Goal: Transaction & Acquisition: Book appointment/travel/reservation

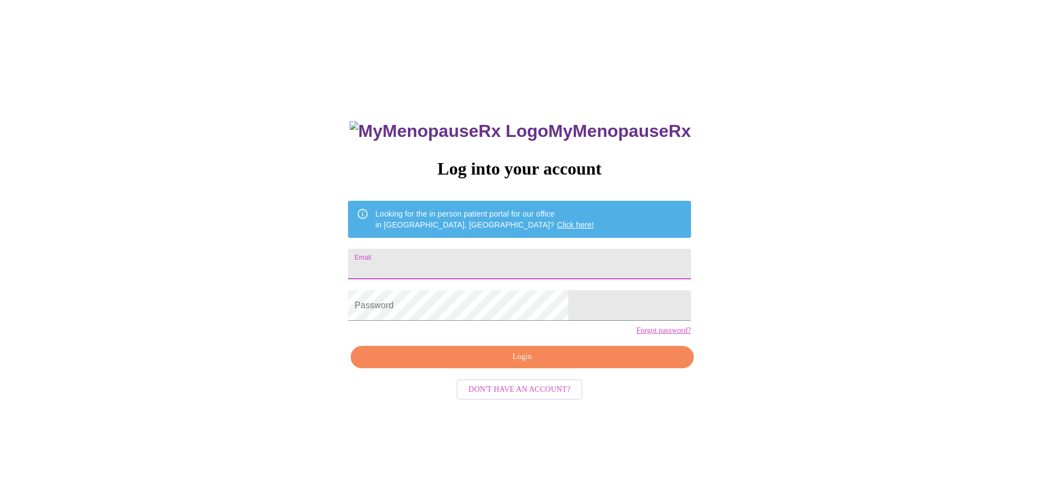
click at [475, 264] on input "Email" at bounding box center [519, 264] width 342 height 31
type input "[EMAIL_ADDRESS][DOMAIN_NAME]"
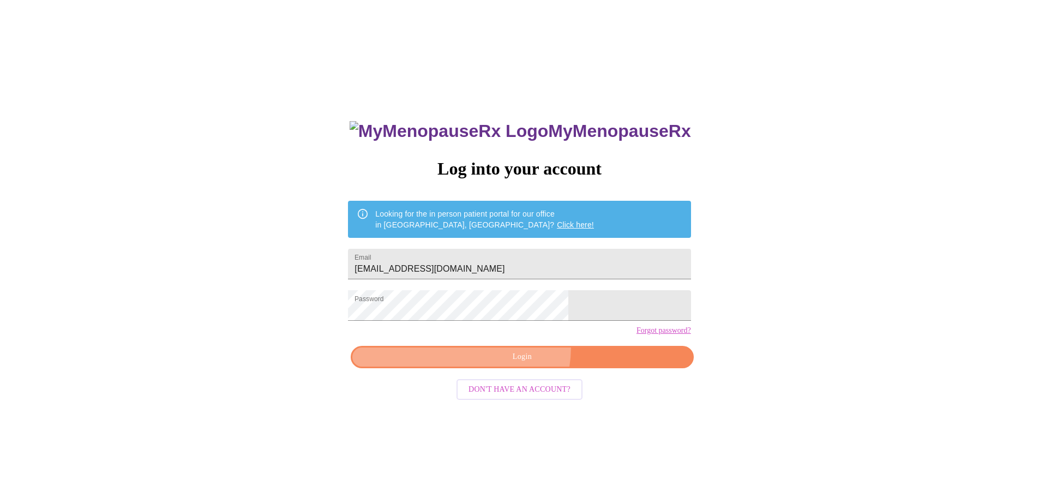
click at [504, 366] on button "Login" at bounding box center [522, 357] width 342 height 22
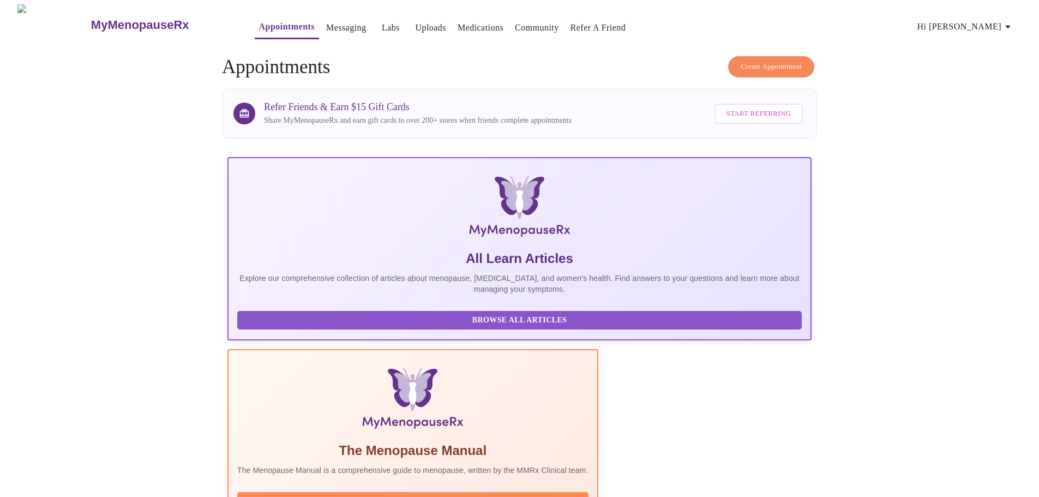
click at [758, 61] on span "Create Appointment" at bounding box center [770, 67] width 61 height 13
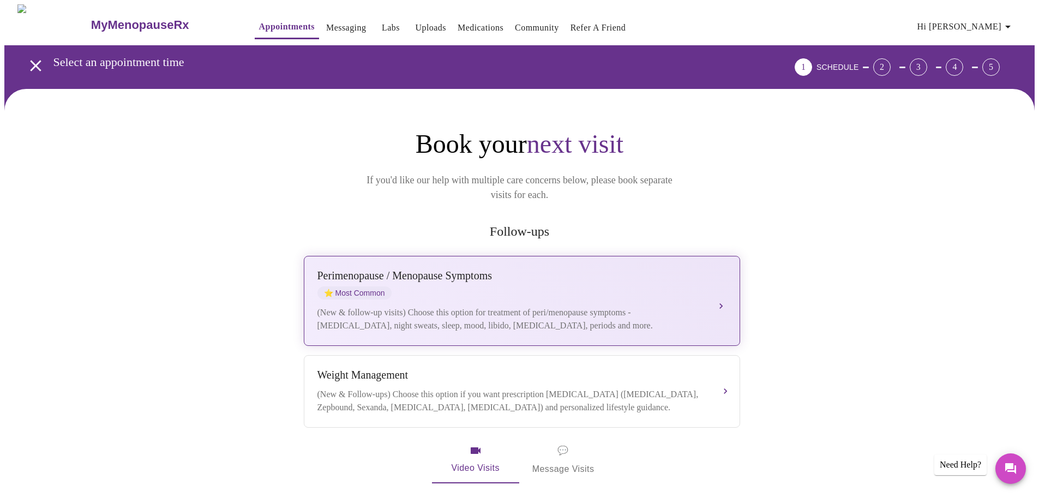
click at [512, 276] on div "[MEDICAL_DATA] / Menopause Symptoms ⭐ Most Common" at bounding box center [510, 284] width 387 height 30
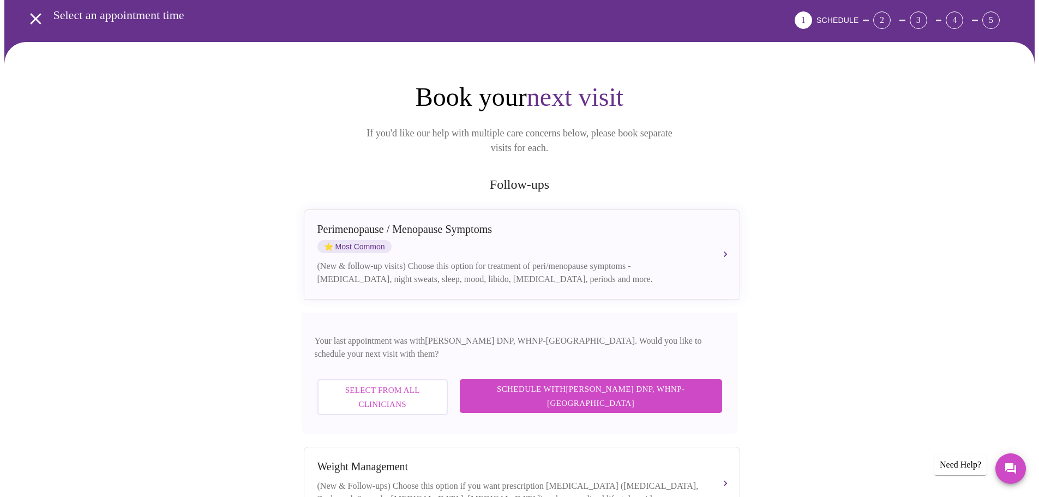
scroll to position [109, 0]
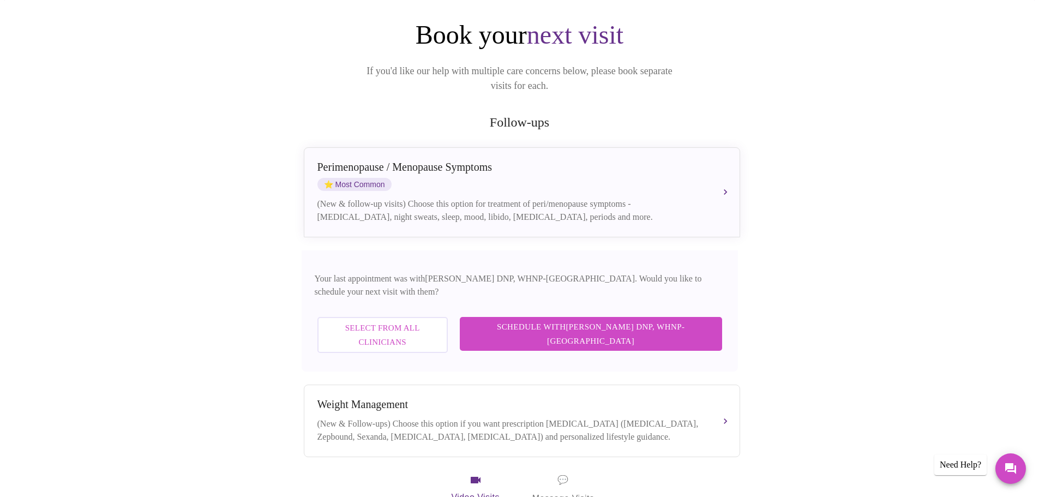
click at [444, 317] on button "Select from All Clinicians" at bounding box center [382, 335] width 130 height 37
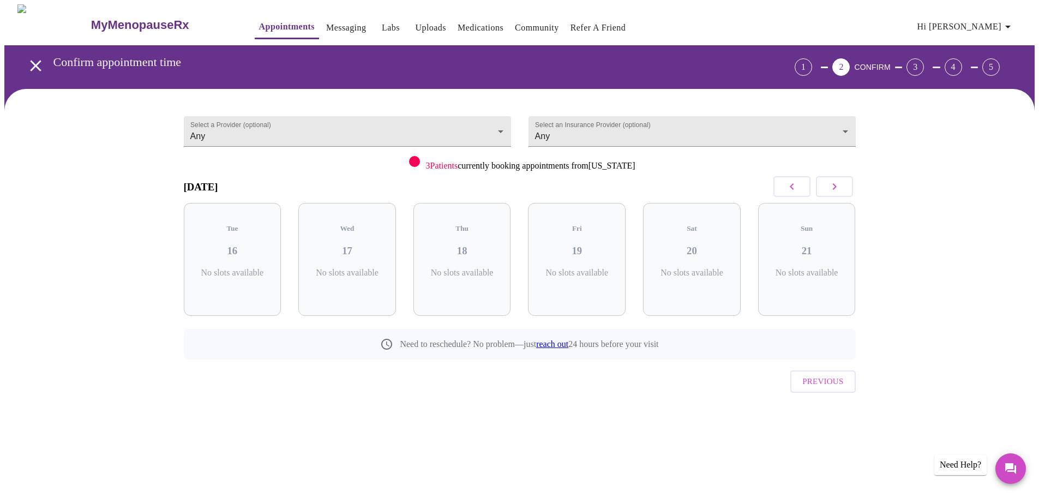
scroll to position [0, 0]
click at [578, 245] on h3 "19" at bounding box center [581, 251] width 80 height 12
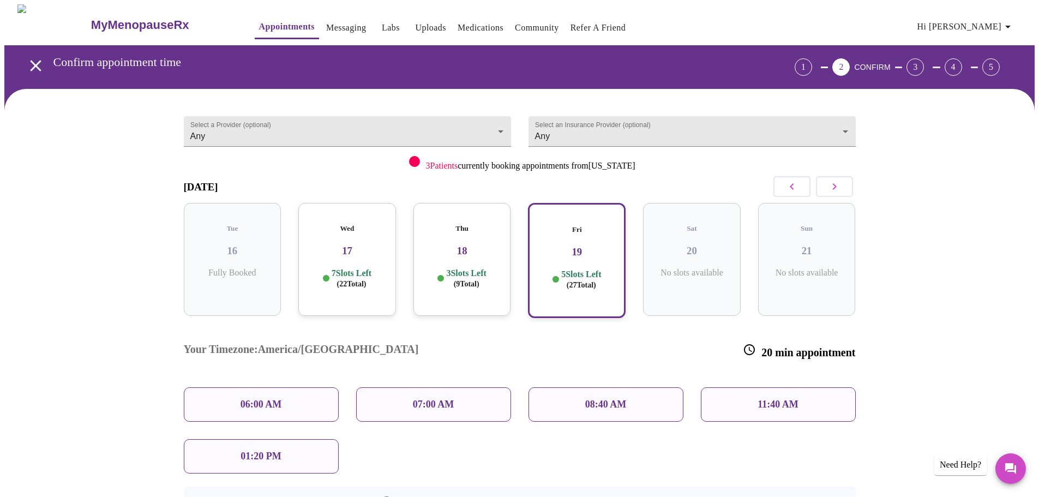
click at [471, 268] on p "3 Slots Left ( 9 Total)" at bounding box center [466, 278] width 40 height 21
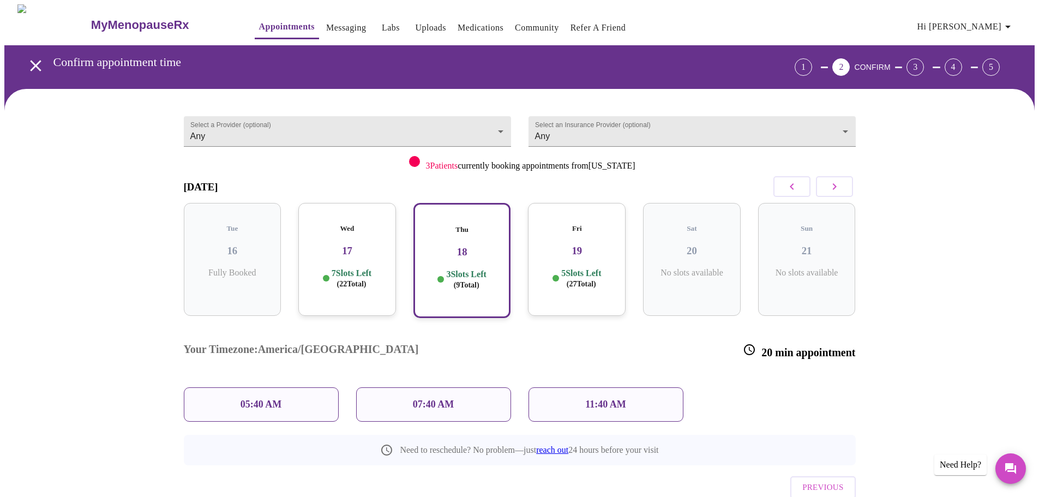
click at [595, 399] on p "11:40 AM" at bounding box center [605, 404] width 41 height 11
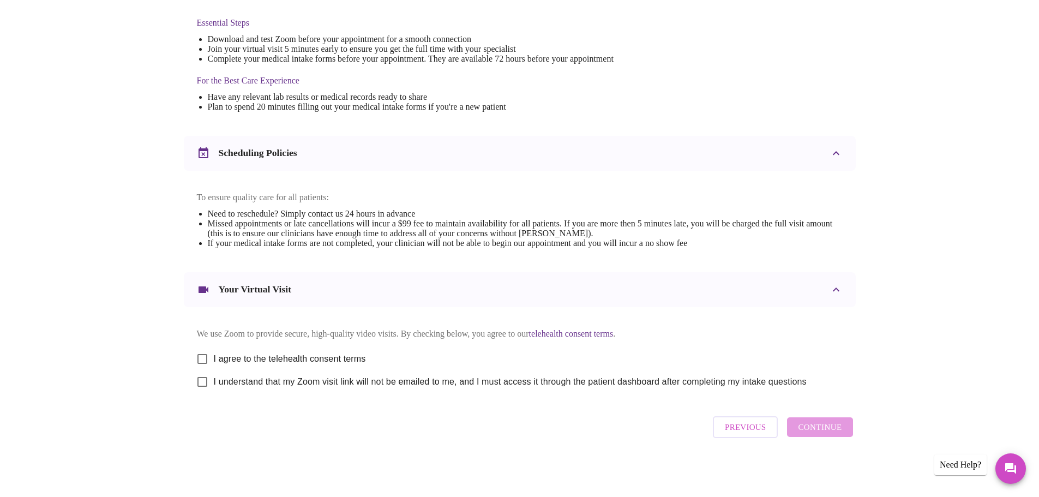
scroll to position [294, 0]
click at [201, 358] on input "I agree to the telehealth consent terms" at bounding box center [202, 358] width 23 height 23
checkbox input "true"
click at [198, 384] on input "I understand that my Zoom visit link will not be emailed to me, and I must acce…" at bounding box center [202, 381] width 23 height 23
checkbox input "true"
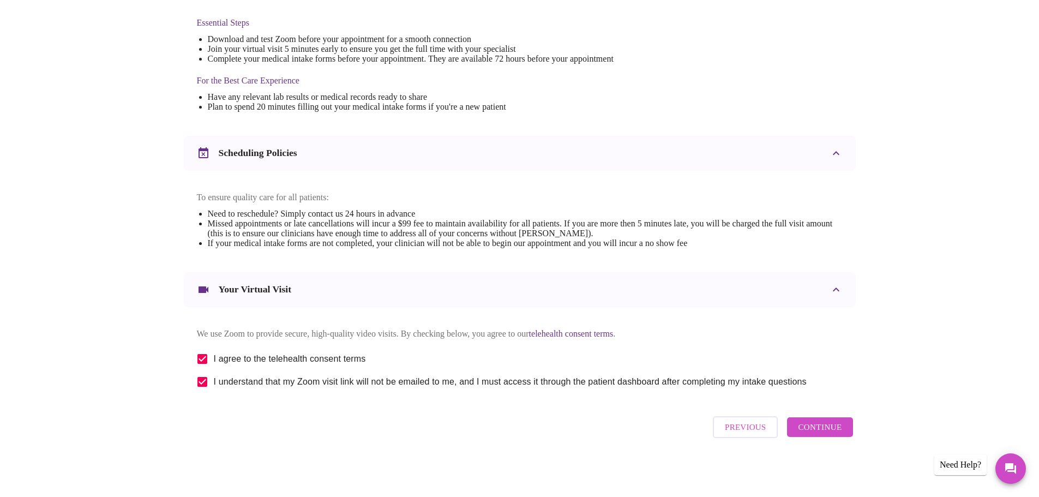
click at [838, 425] on span "Continue" at bounding box center [820, 427] width 44 height 14
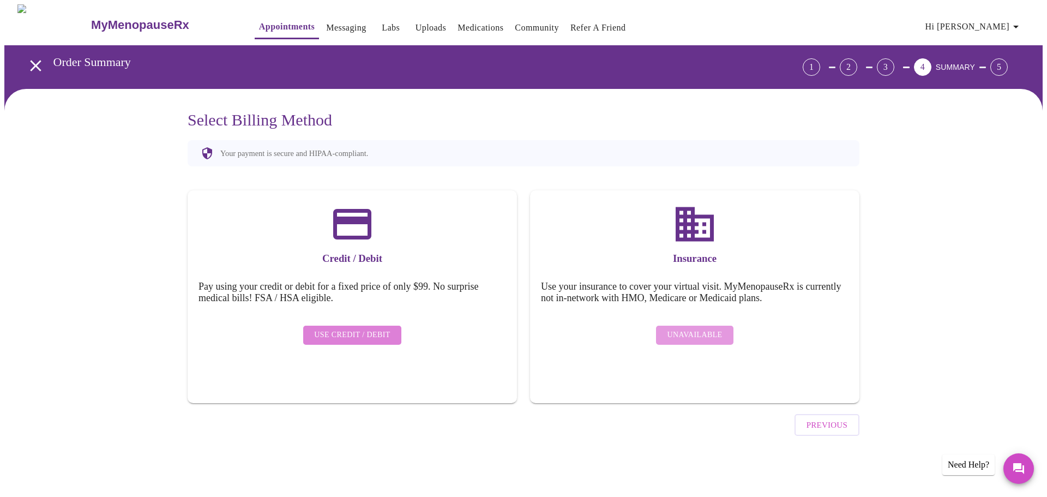
click at [375, 330] on span "Use Credit / Debit" at bounding box center [352, 335] width 76 height 14
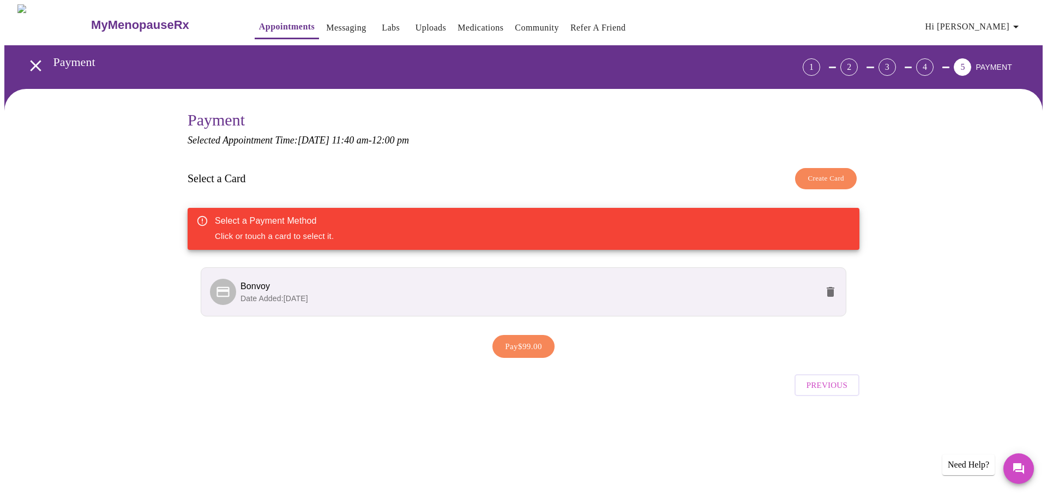
click at [277, 290] on span "Bonvoy" at bounding box center [528, 286] width 577 height 13
click at [251, 284] on span "Bonvoy" at bounding box center [254, 285] width 29 height 9
click at [516, 348] on span "Pay $99.00" at bounding box center [523, 346] width 37 height 14
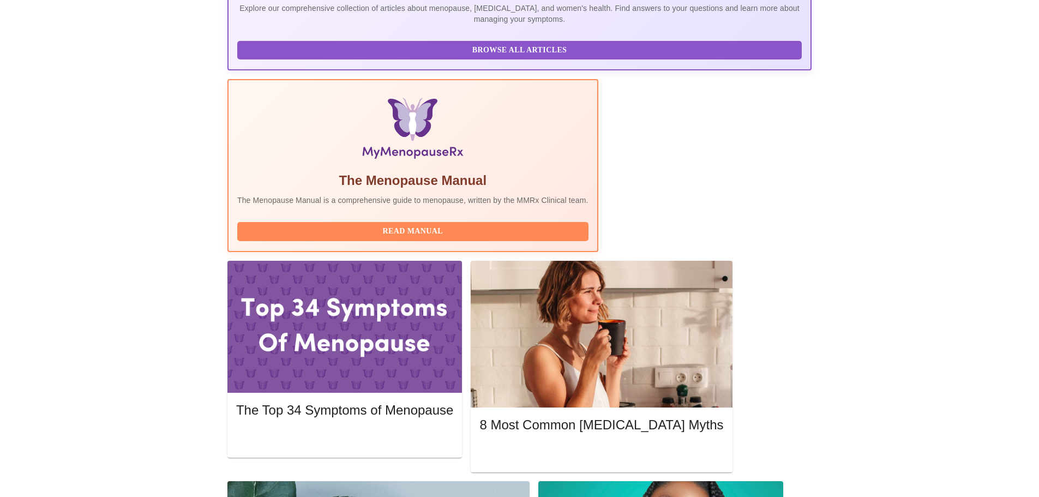
scroll to position [164, 0]
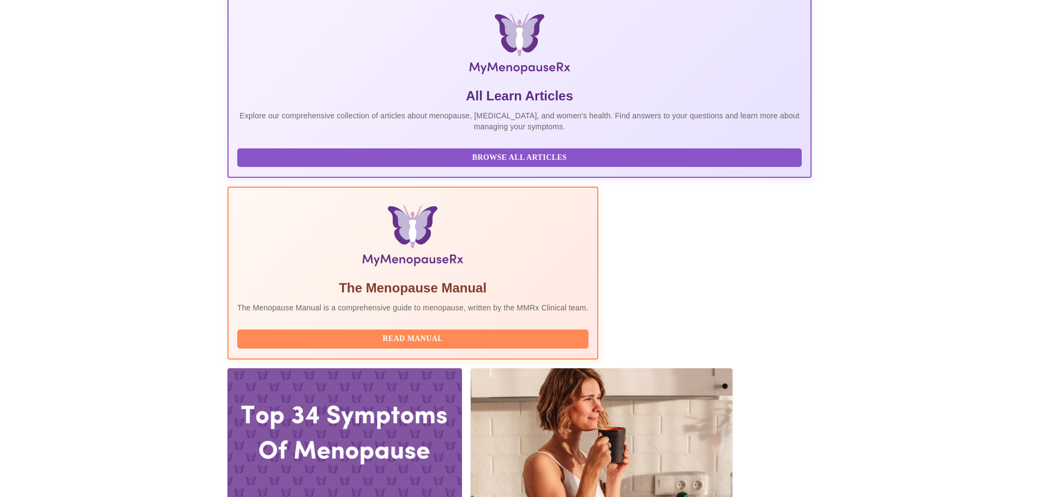
scroll to position [164, 0]
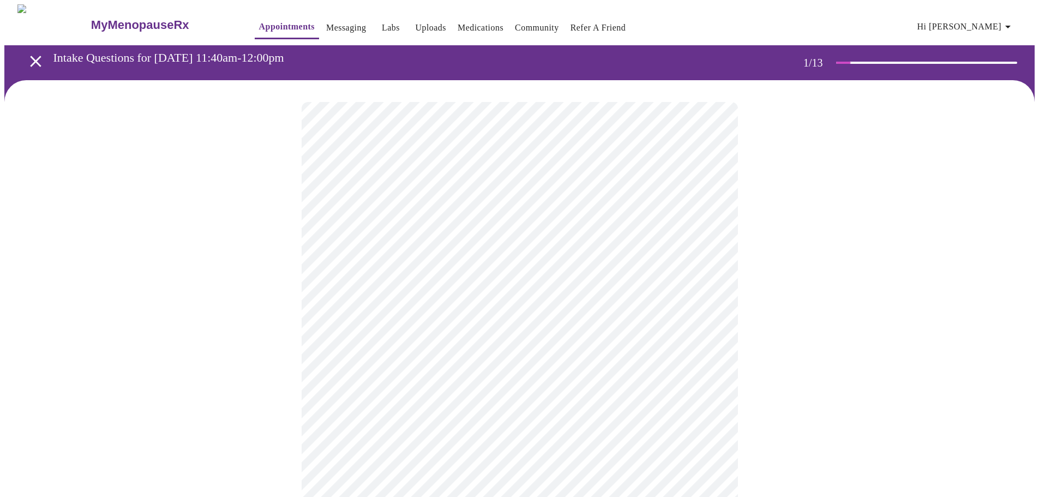
click at [411, 242] on body "MyMenopauseRx Appointments Messaging Labs Uploads Medications Community Refer a…" at bounding box center [519, 502] width 1030 height 996
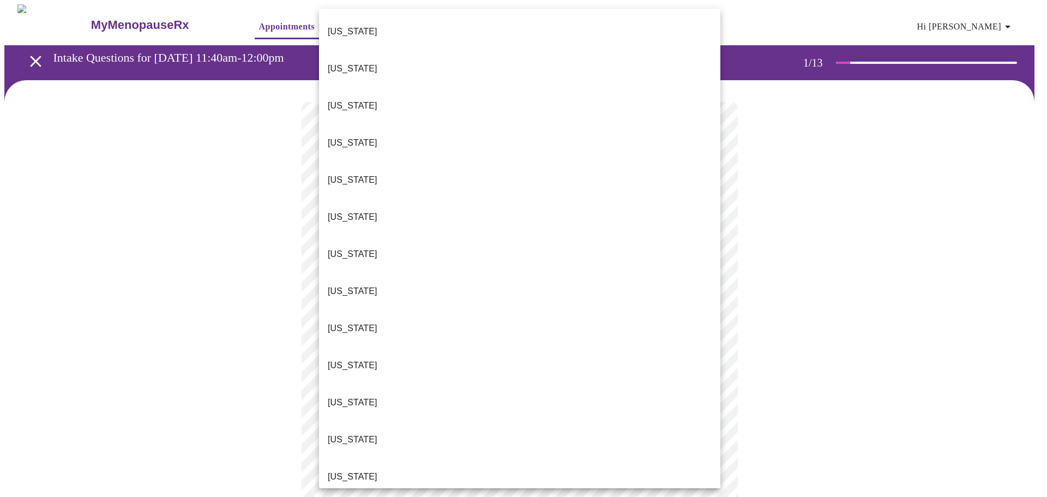
click at [352, 99] on p "[US_STATE]" at bounding box center [353, 105] width 50 height 13
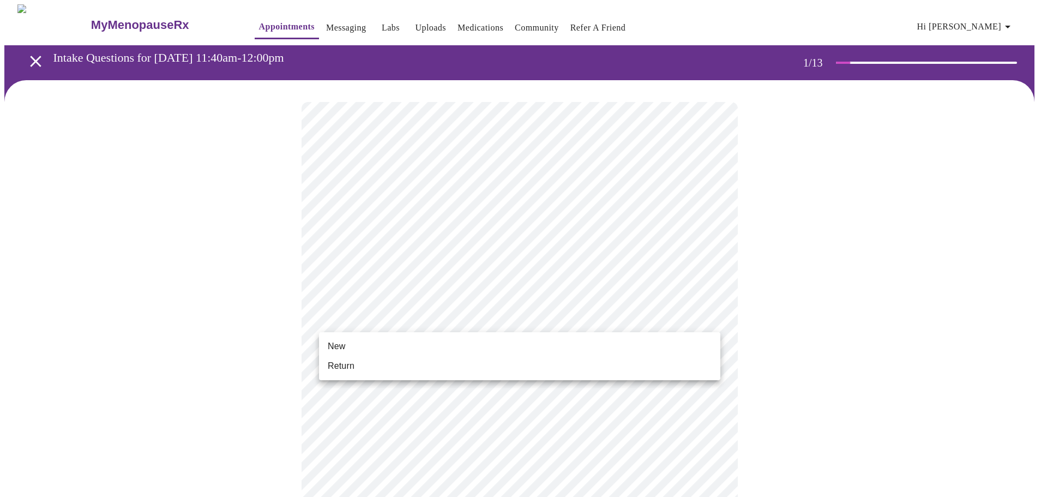
click at [402, 323] on body "MyMenopauseRx Appointments Messaging Labs Uploads Medications Community Refer a…" at bounding box center [523, 499] width 1038 height 990
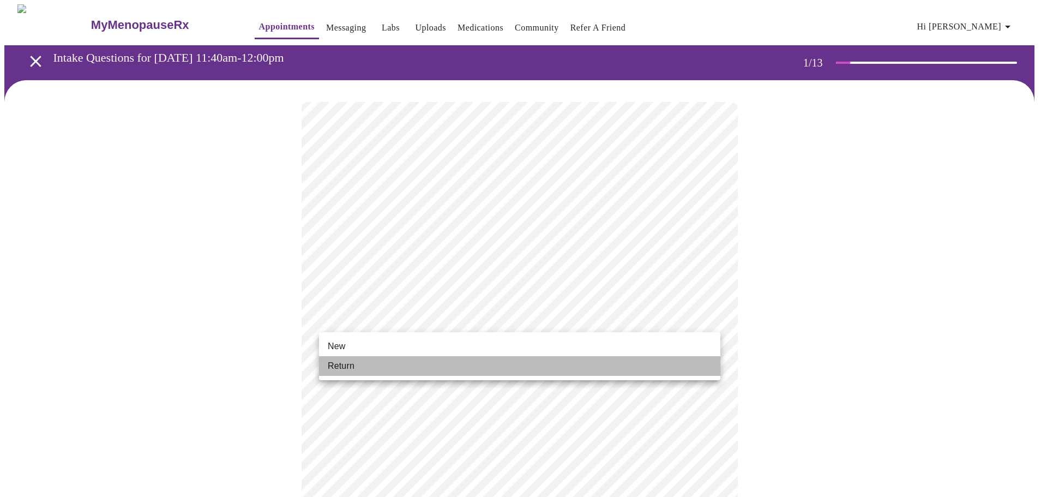
click at [375, 366] on li "Return" at bounding box center [519, 366] width 401 height 20
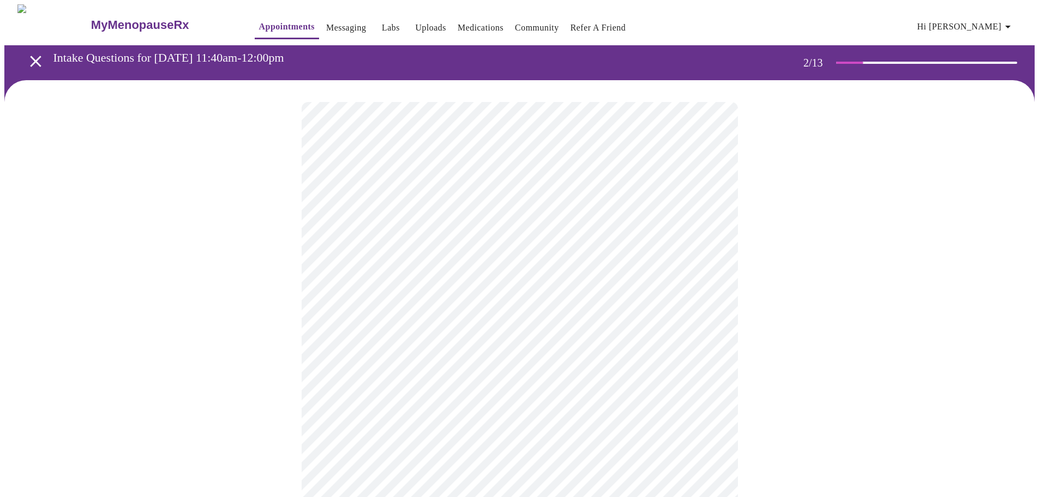
click at [491, 231] on body "MyMenopauseRx Appointments Messaging Labs Uploads Medications Community Refer a…" at bounding box center [519, 331] width 1030 height 655
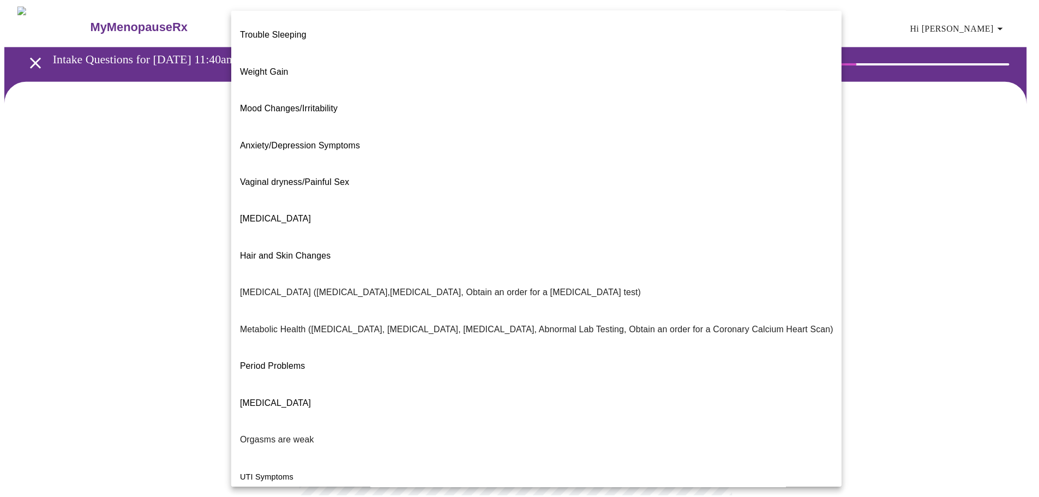
scroll to position [68, 0]
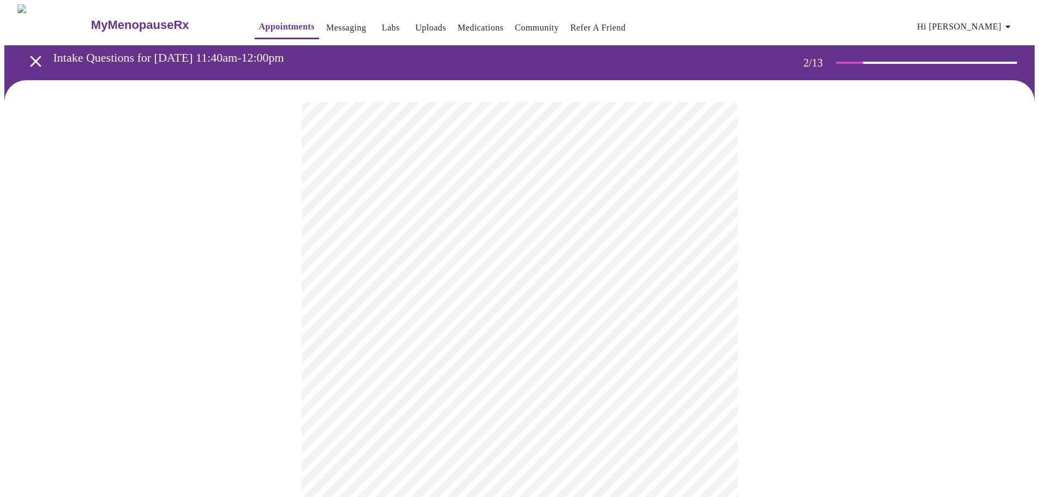
click at [407, 330] on body "MyMenopauseRx Appointments Messaging Labs Uploads Medications Community Refer a…" at bounding box center [519, 328] width 1030 height 649
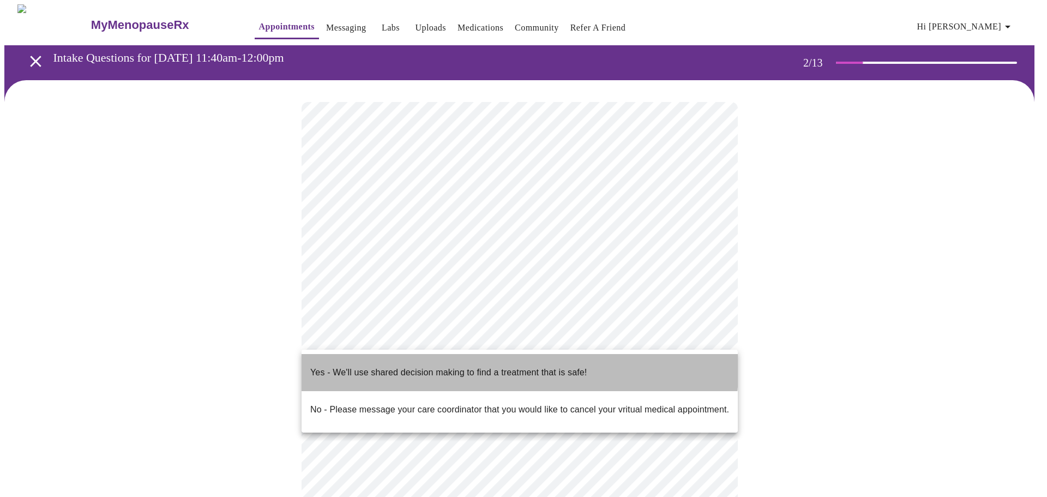
click at [404, 366] on p "Yes - We'll use shared decision making to find a treatment that is safe!" at bounding box center [448, 372] width 276 height 13
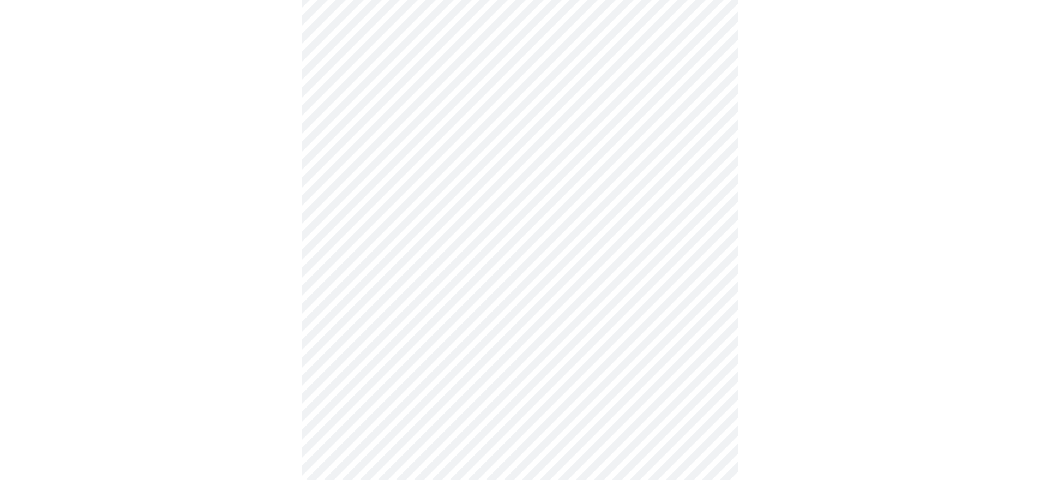
scroll to position [0, 0]
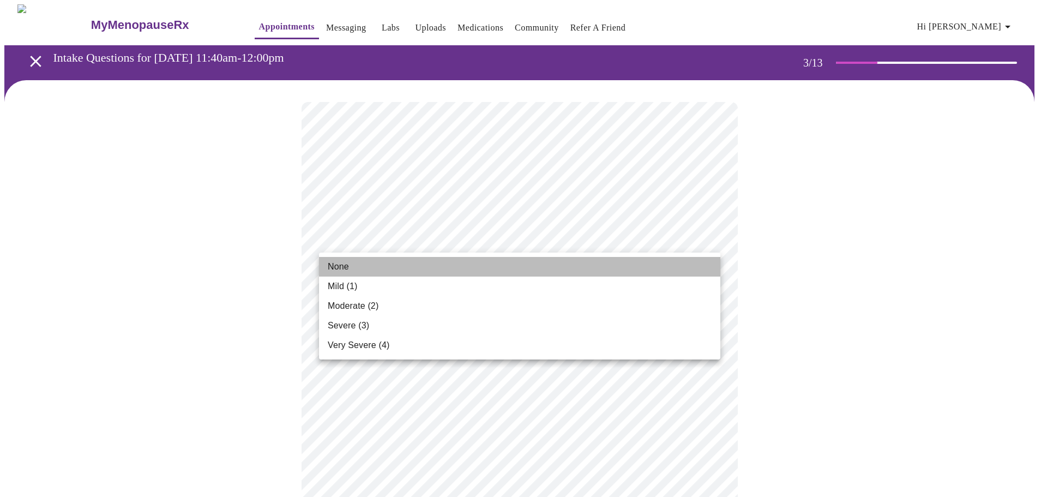
click at [368, 273] on li "None" at bounding box center [519, 267] width 401 height 20
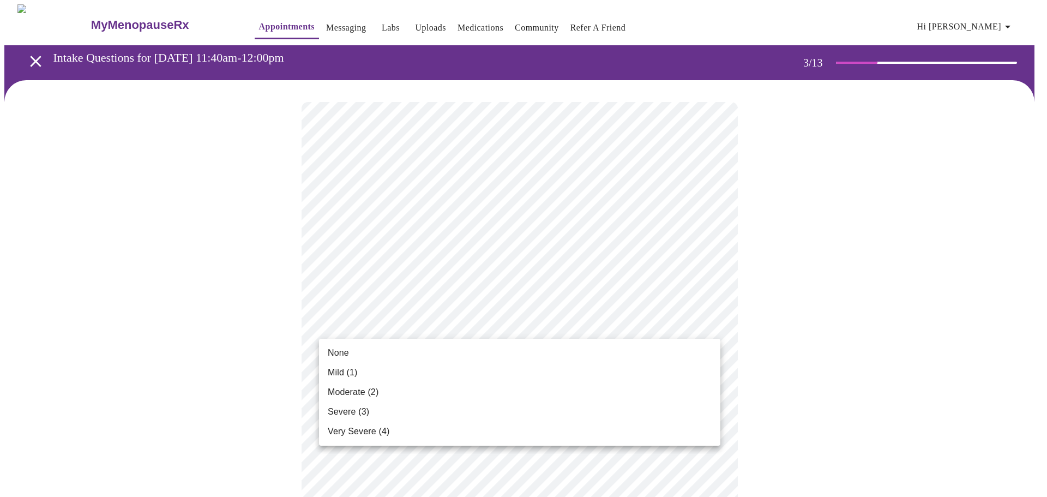
click at [378, 371] on li "Mild (1)" at bounding box center [519, 373] width 401 height 20
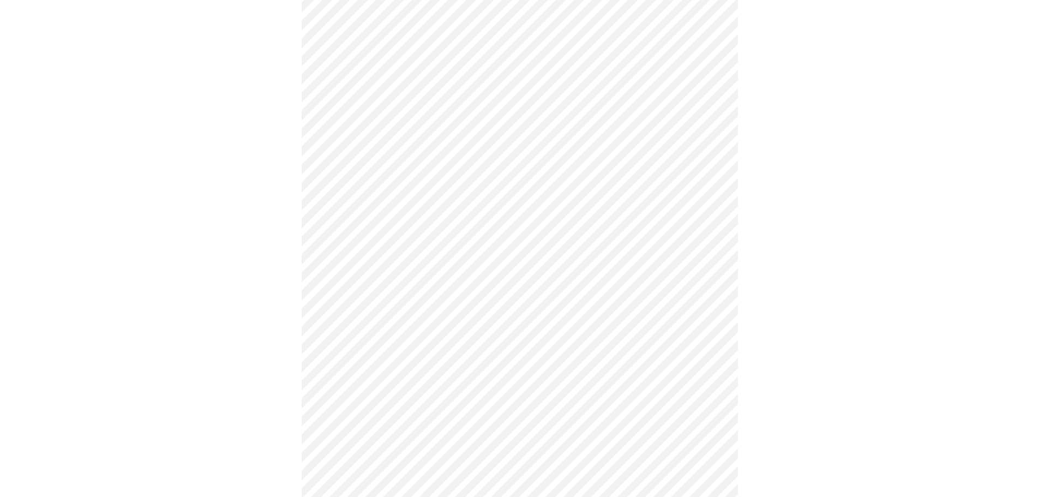
scroll to position [164, 0]
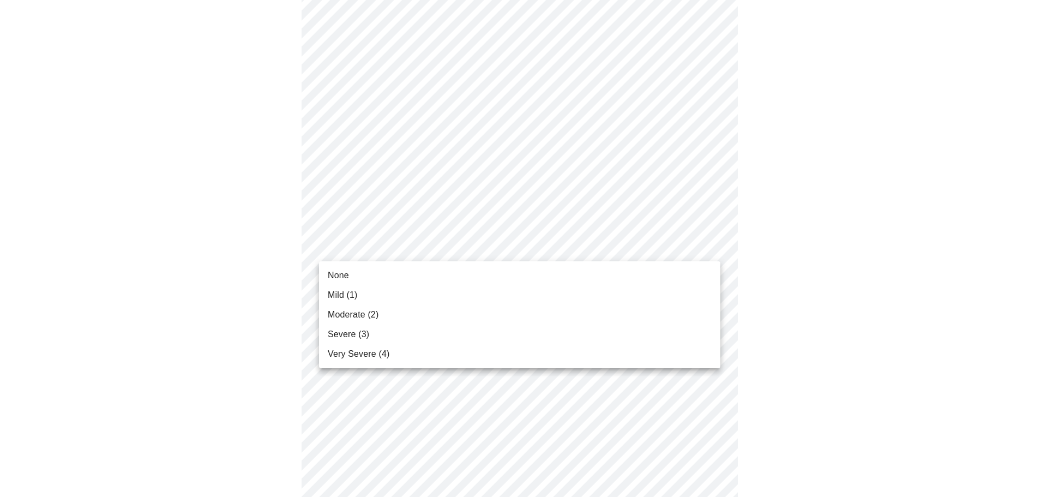
click at [394, 312] on li "Moderate (2)" at bounding box center [519, 315] width 401 height 20
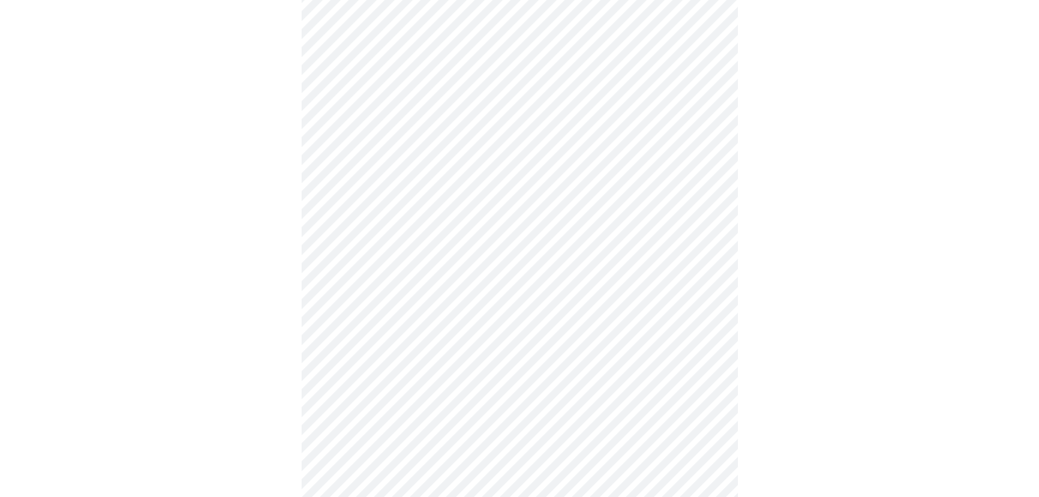
scroll to position [218, 0]
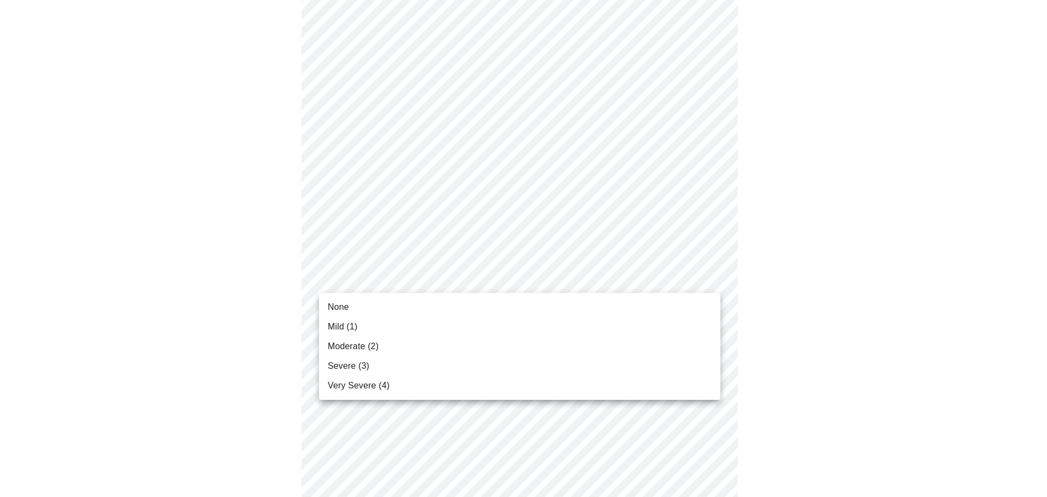
click at [442, 279] on body "MyMenopauseRx Appointments Messaging Labs Uploads Medications Community Refer a…" at bounding box center [523, 488] width 1038 height 1405
click at [421, 351] on li "Moderate (2)" at bounding box center [519, 346] width 401 height 20
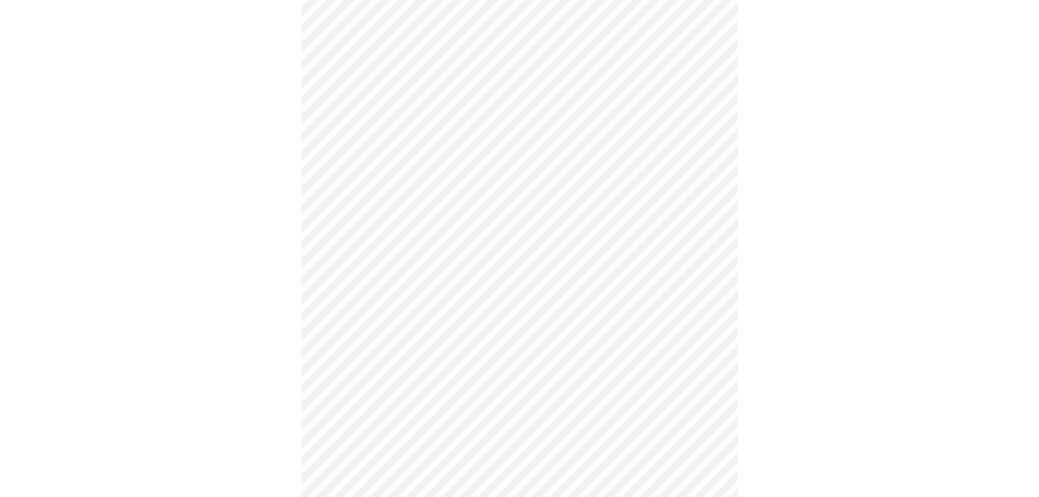
scroll to position [436, 0]
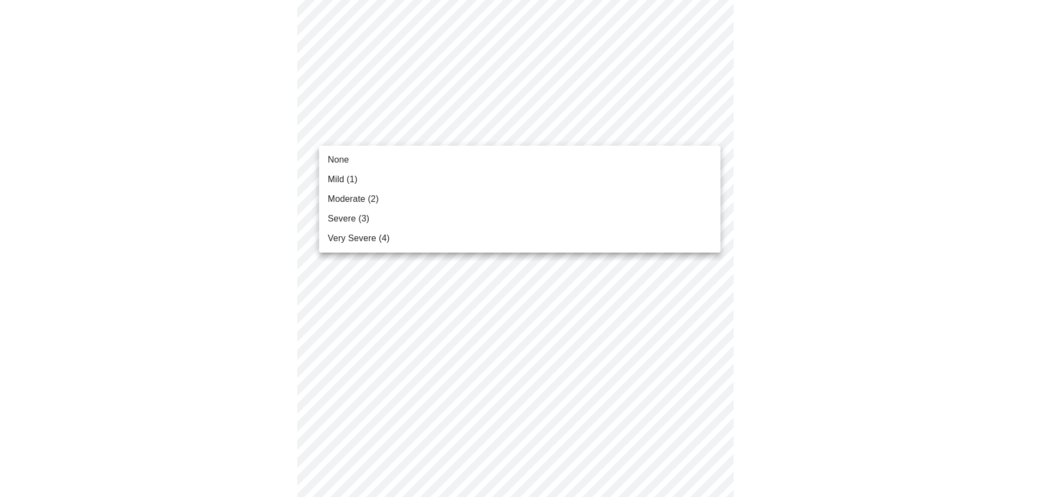
click at [393, 136] on body "MyMenopauseRx Appointments Messaging Labs Uploads Medications Community Refer a…" at bounding box center [519, 262] width 1030 height 1389
click at [382, 185] on li "Mild (1)" at bounding box center [519, 180] width 401 height 20
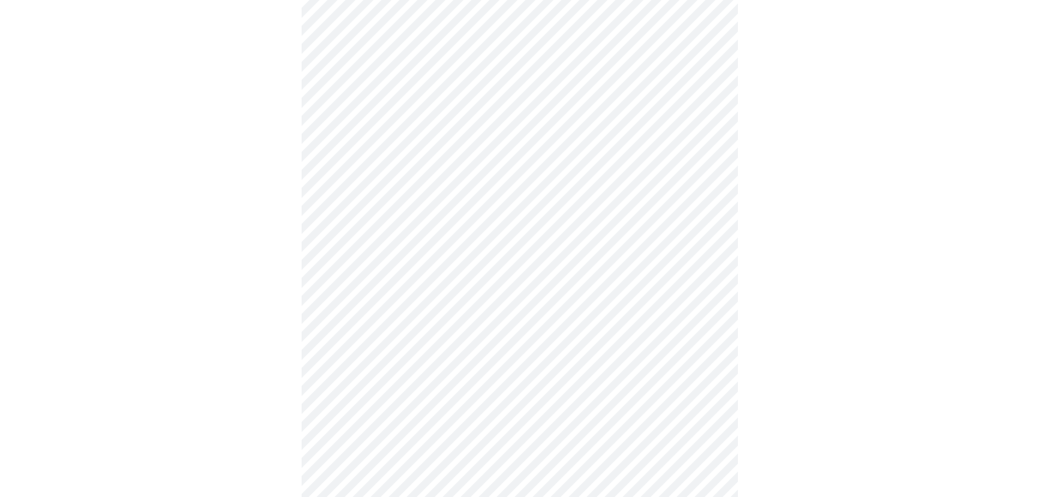
scroll to position [491, 0]
click at [441, 146] on body "MyMenopauseRx Appointments Messaging Labs Uploads Medications Community Refer a…" at bounding box center [523, 201] width 1038 height 1374
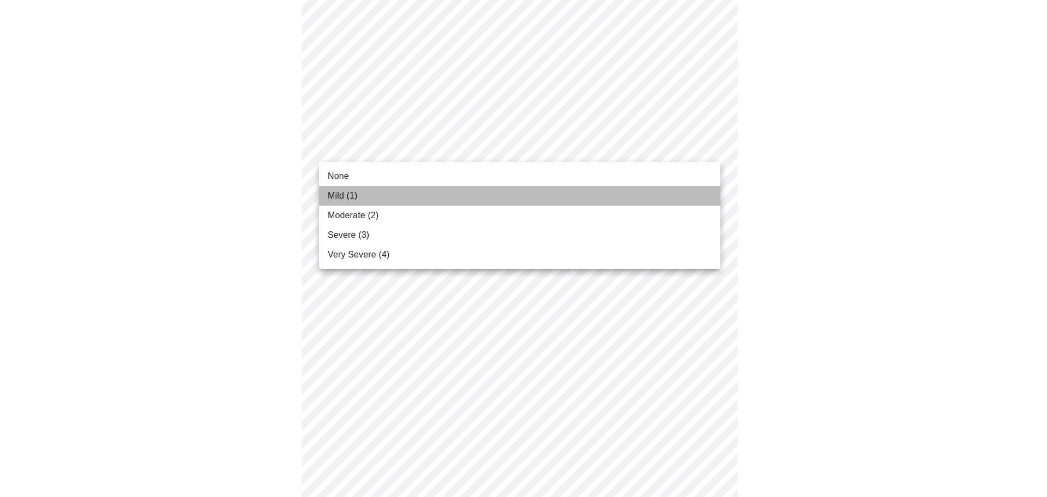
click at [401, 196] on li "Mild (1)" at bounding box center [519, 196] width 401 height 20
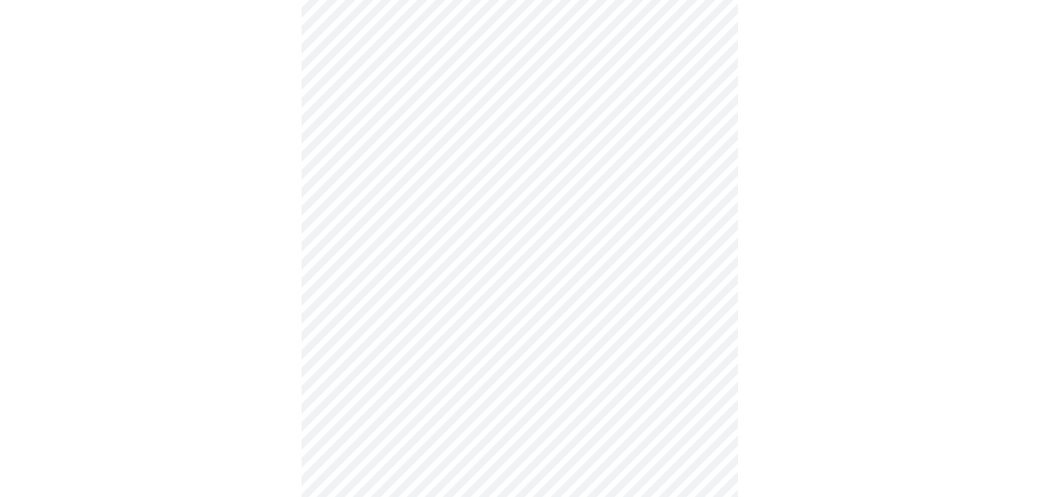
scroll to position [545, 0]
click at [459, 177] on body "MyMenopauseRx Appointments Messaging Labs Uploads Medications Community Refer a…" at bounding box center [519, 138] width 1030 height 1359
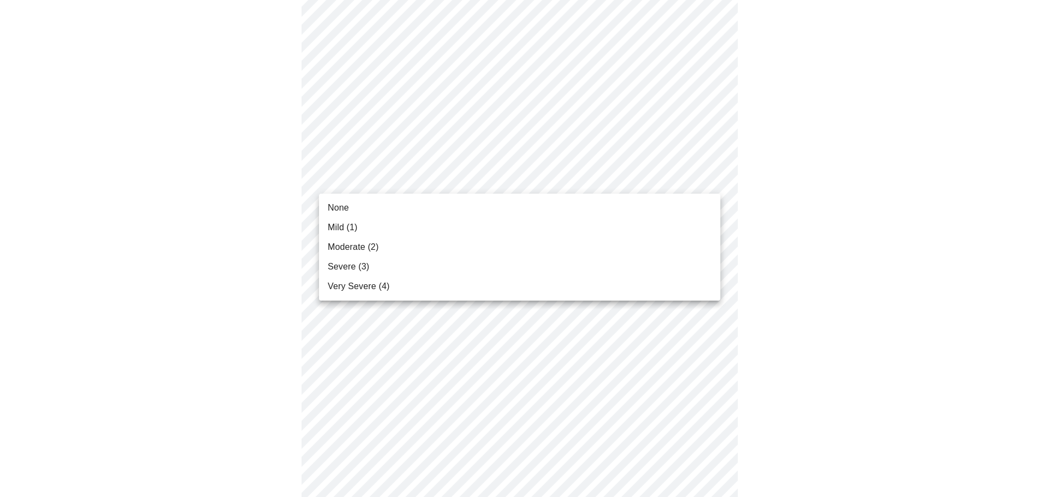
click at [411, 246] on li "Moderate (2)" at bounding box center [519, 247] width 401 height 20
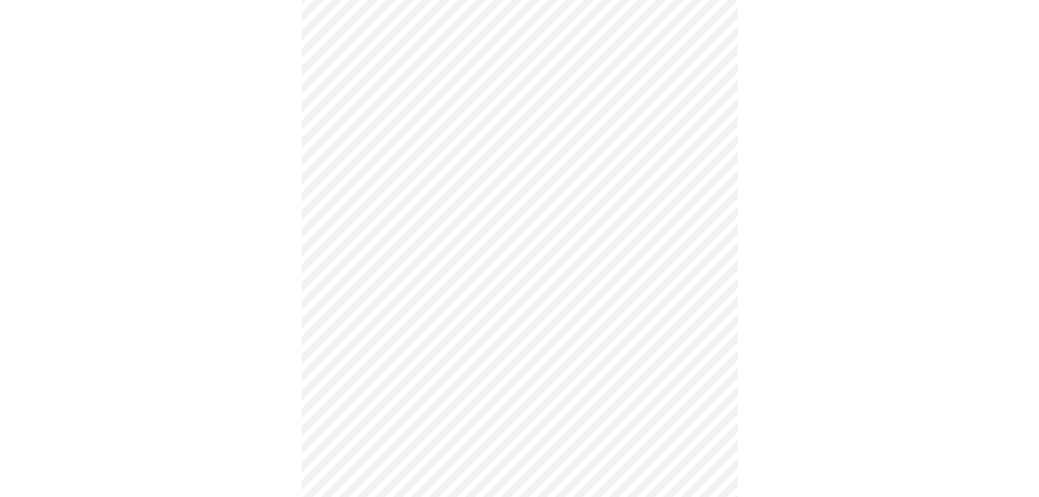
scroll to position [654, 0]
click at [459, 155] on body "MyMenopauseRx Appointments Messaging Labs Uploads Medications Community Refer a…" at bounding box center [519, 22] width 1030 height 1344
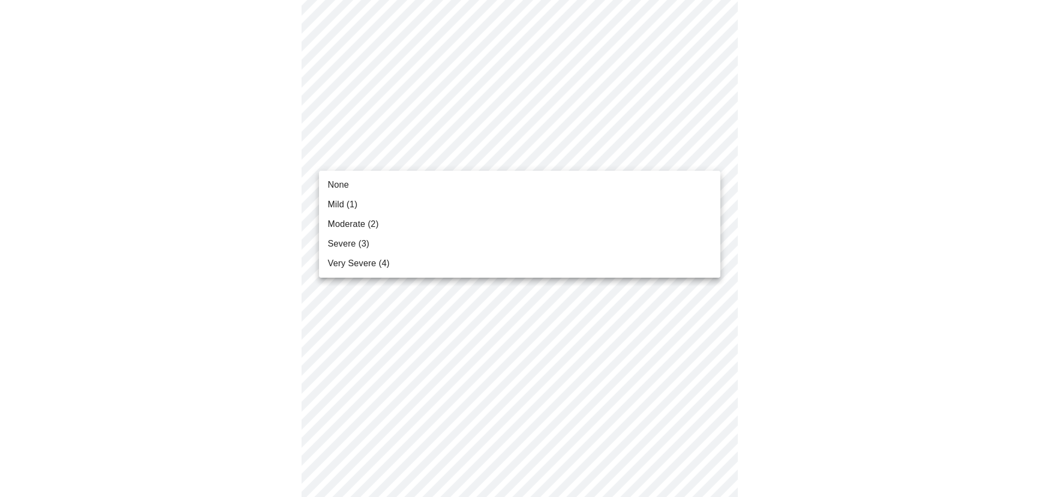
click at [432, 207] on li "Mild (1)" at bounding box center [519, 205] width 401 height 20
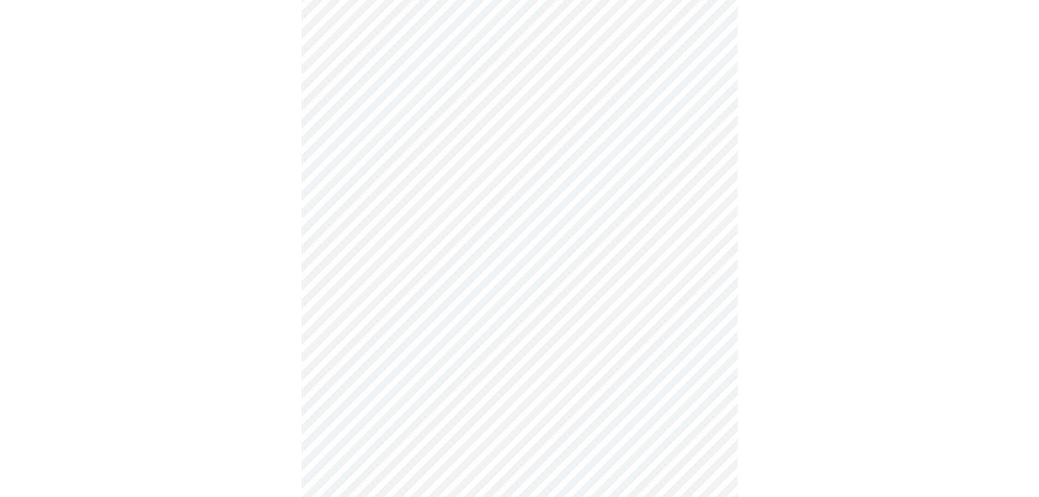
scroll to position [763, 0]
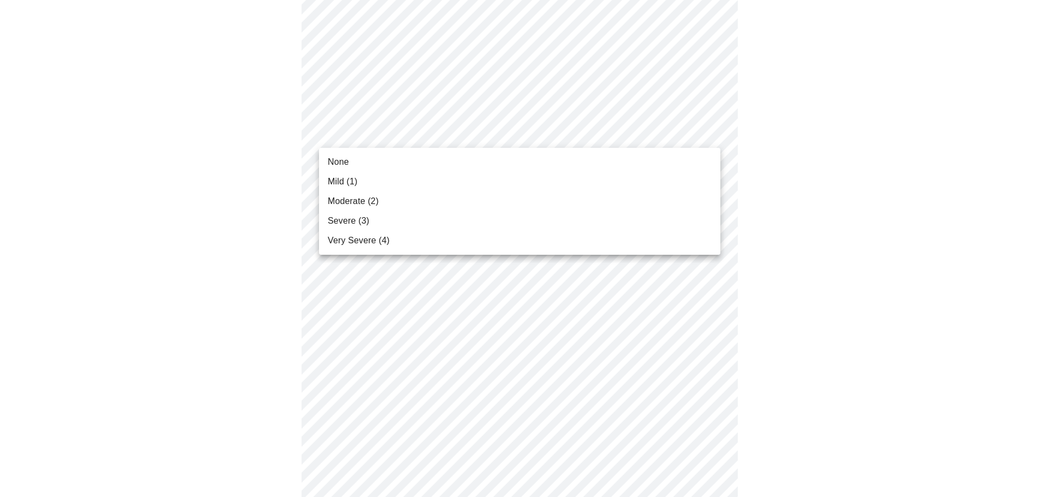
click at [417, 159] on li "None" at bounding box center [519, 162] width 401 height 20
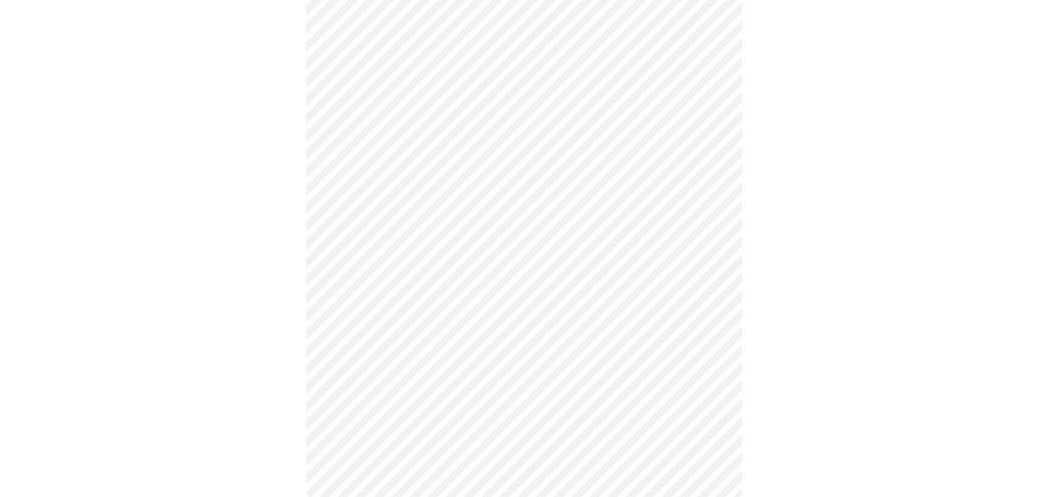
scroll to position [816, 0]
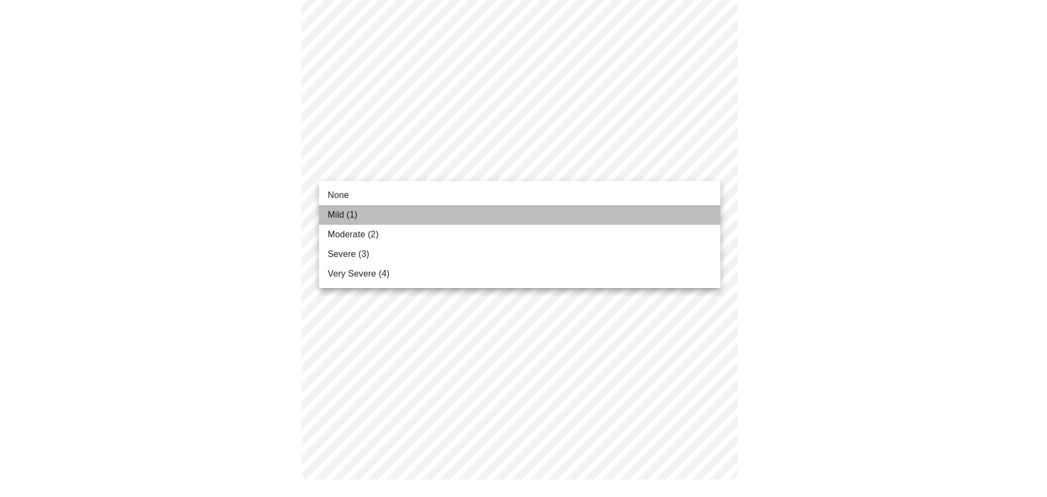
click at [413, 214] on li "Mild (1)" at bounding box center [519, 215] width 401 height 20
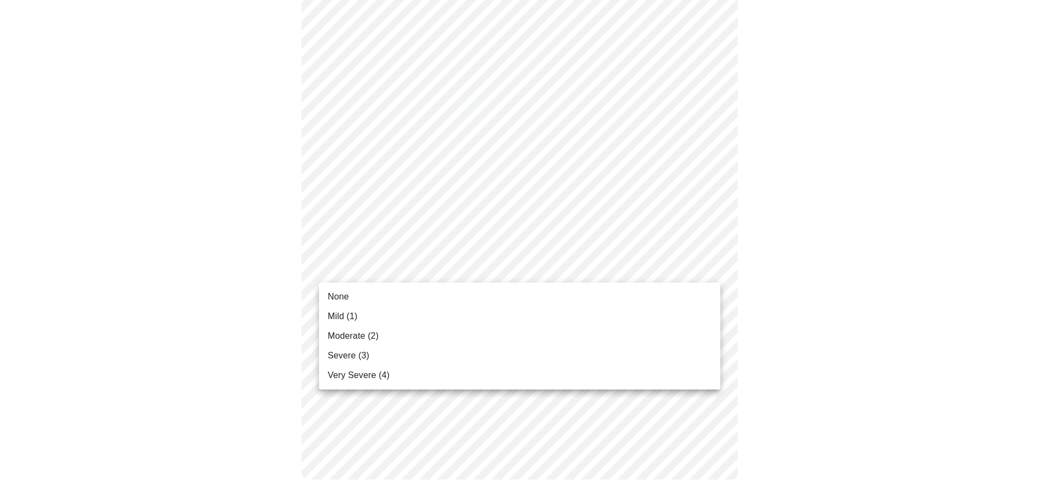
click at [375, 314] on li "Mild (1)" at bounding box center [519, 316] width 401 height 20
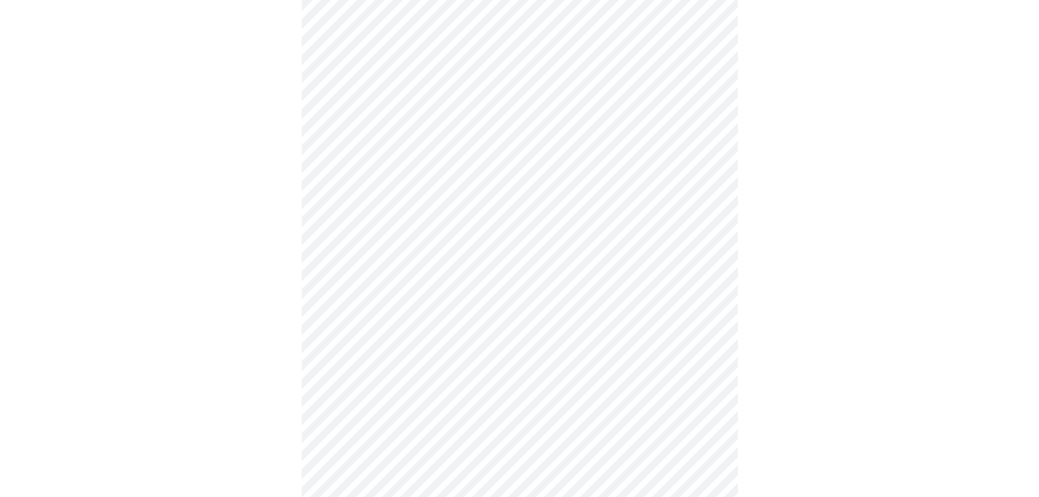
scroll to position [436, 0]
click at [389, 226] on body "MyMenopauseRx Appointments Messaging Labs Uploads Medications Community Refer a…" at bounding box center [519, 106] width 1030 height 1076
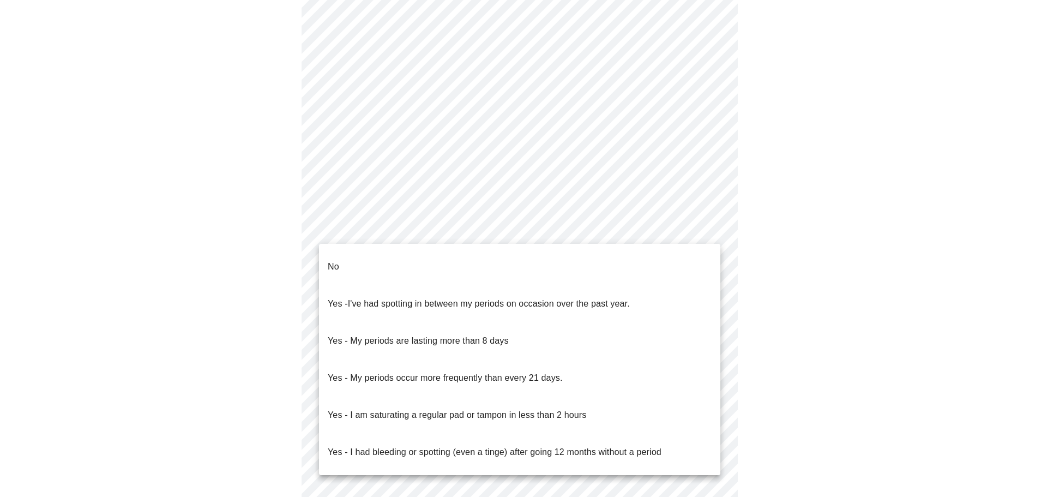
click at [396, 260] on li "No" at bounding box center [519, 266] width 401 height 37
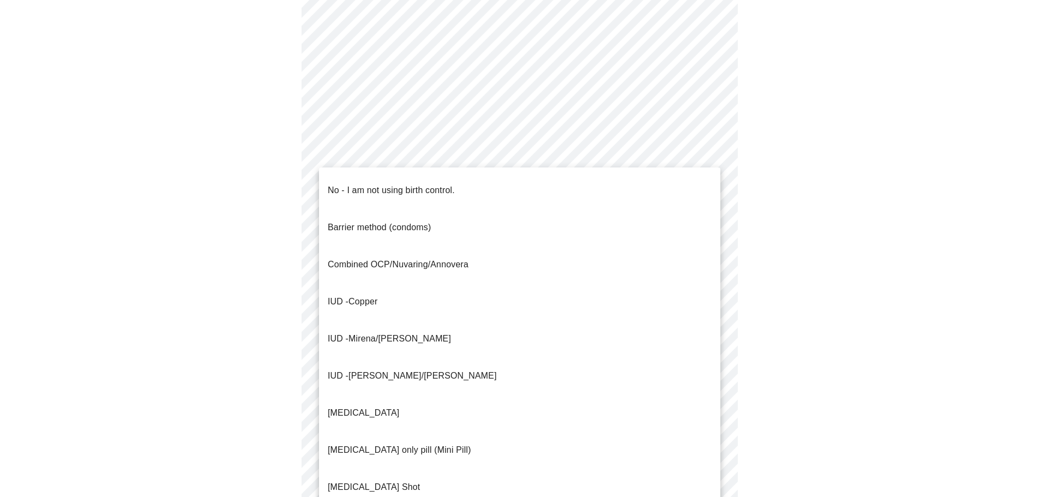
click at [480, 317] on body "MyMenopauseRx Appointments Messaging Labs Uploads Medications Community Refer a…" at bounding box center [523, 103] width 1038 height 1070
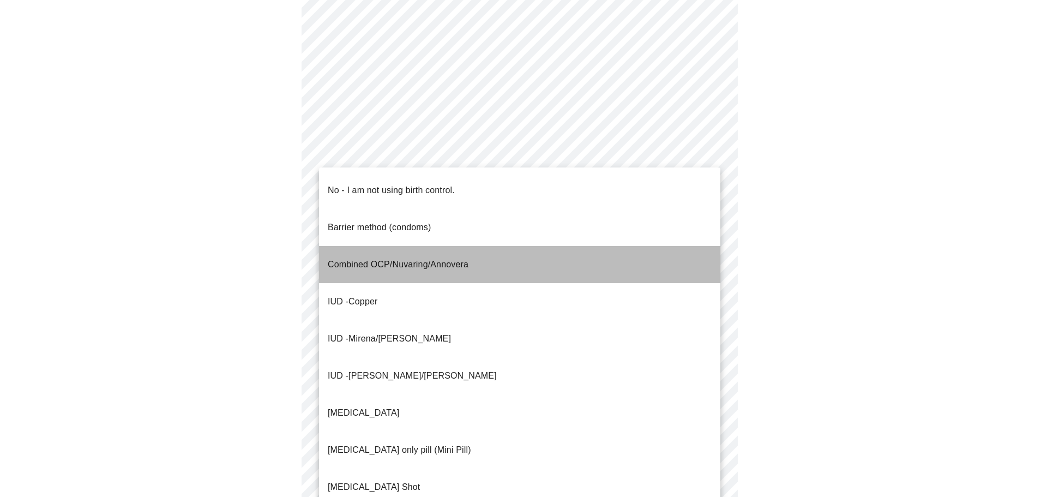
click at [399, 258] on p "Combined OCP/Nuvaring/Annovera" at bounding box center [398, 264] width 141 height 13
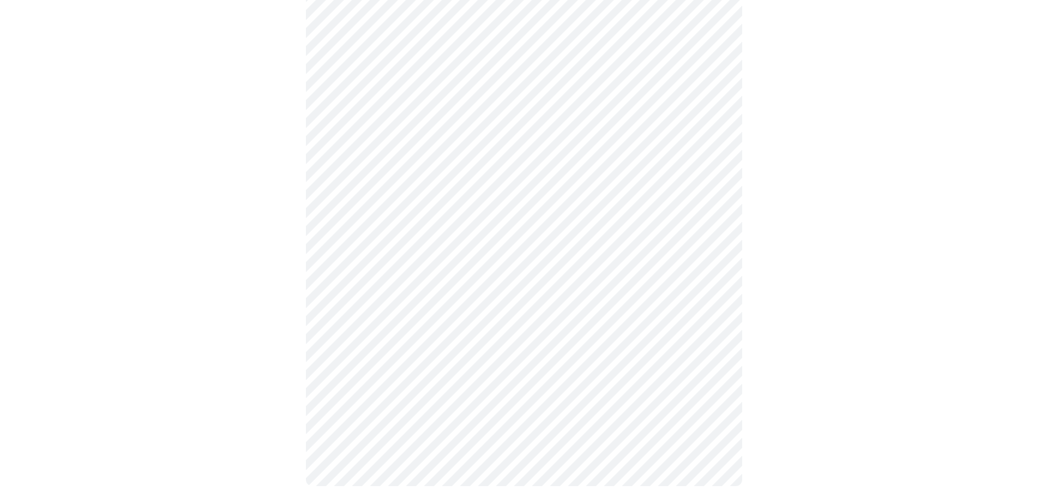
scroll to position [567, 0]
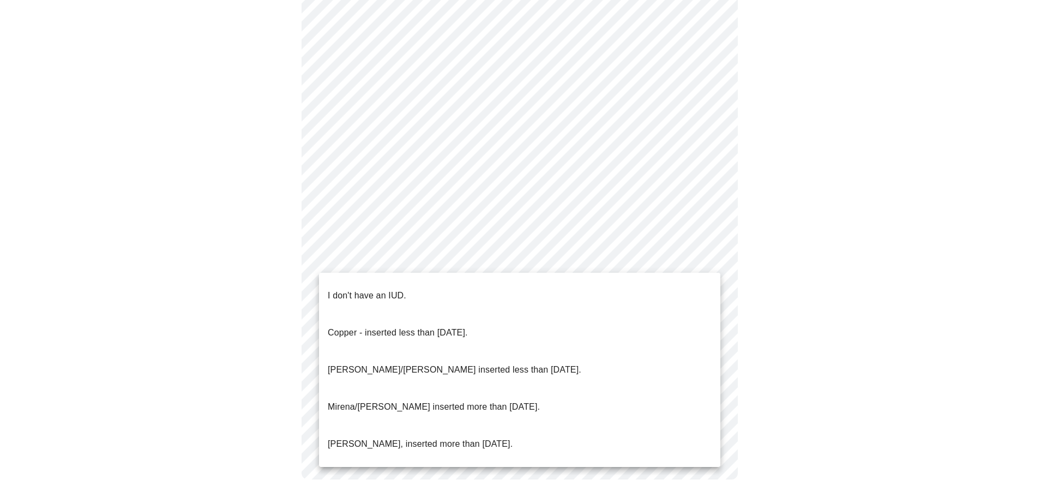
click at [376, 289] on p "I don't have an IUD." at bounding box center [367, 295] width 79 height 13
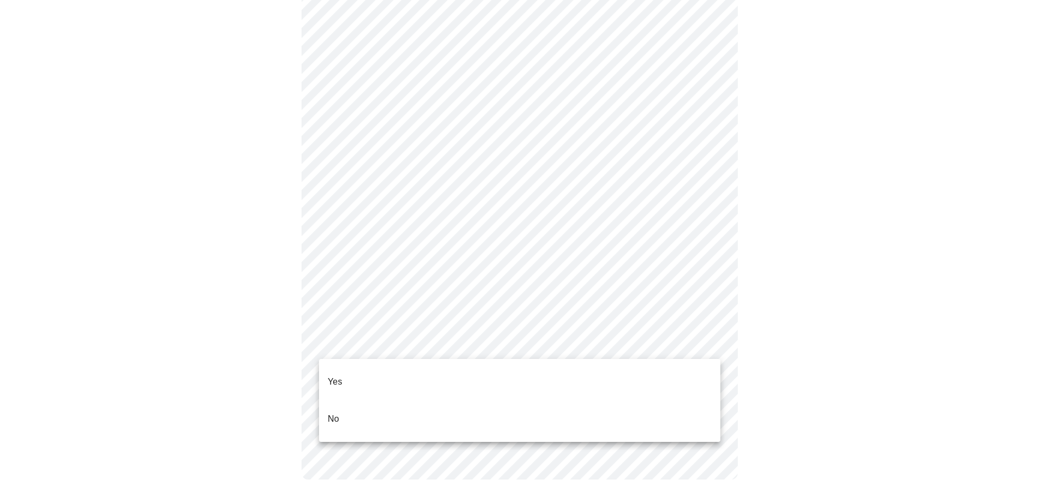
click at [393, 377] on li "Yes" at bounding box center [519, 381] width 401 height 37
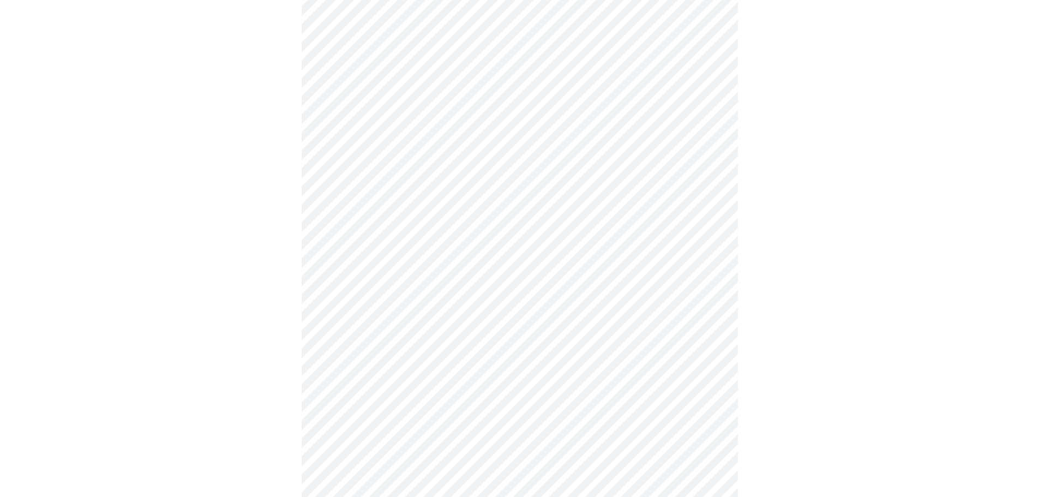
scroll to position [2835, 0]
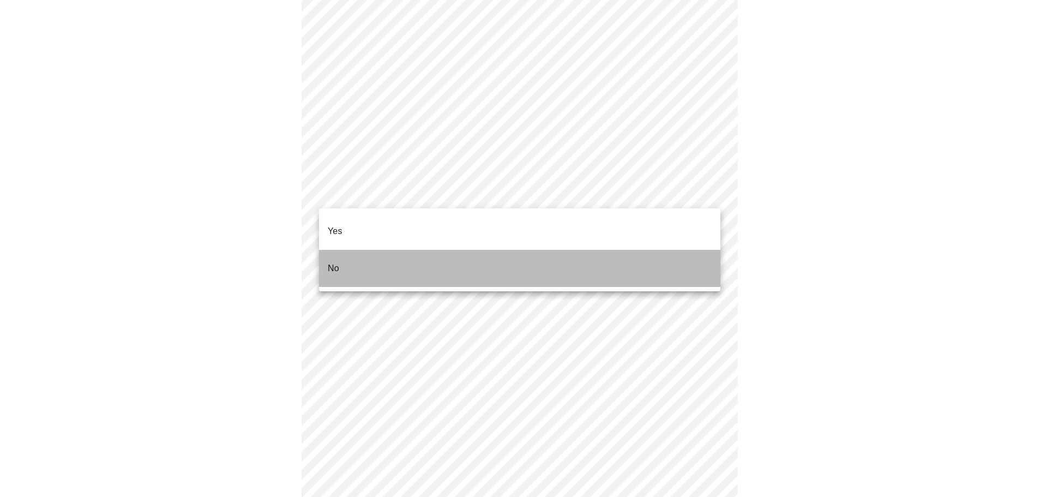
click at [367, 257] on li "No" at bounding box center [519, 268] width 401 height 37
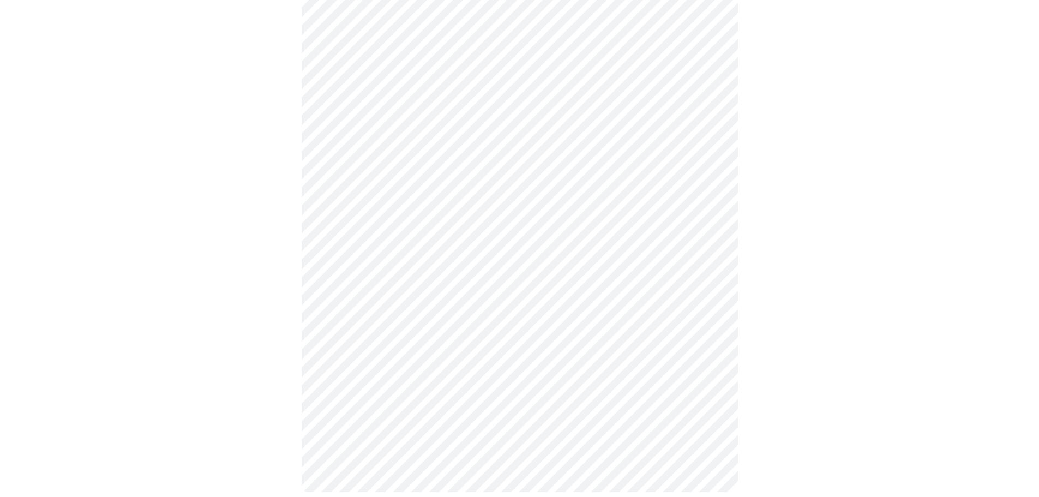
scroll to position [503, 0]
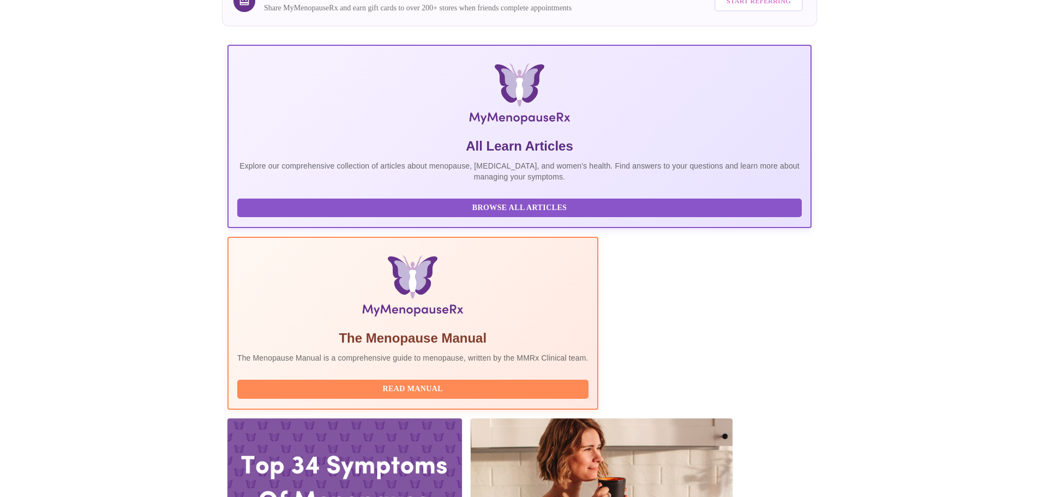
scroll to position [55, 0]
